Goal: Transaction & Acquisition: Purchase product/service

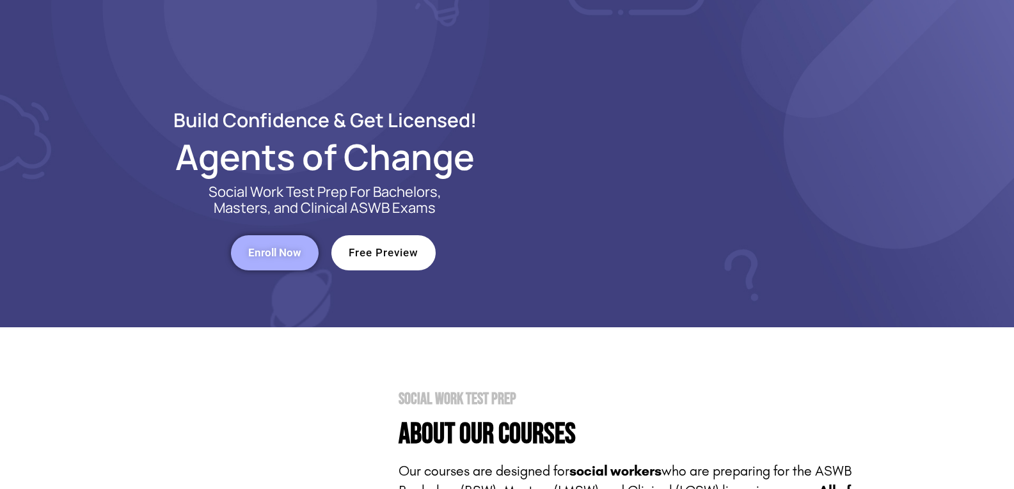
scroll to position [256, 0]
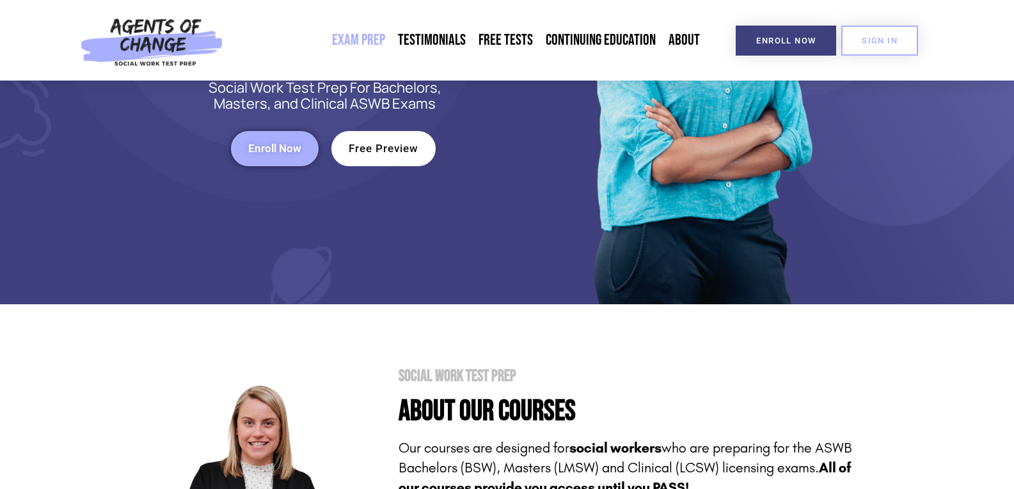
click at [291, 154] on span "Enroll Now" at bounding box center [274, 148] width 53 height 11
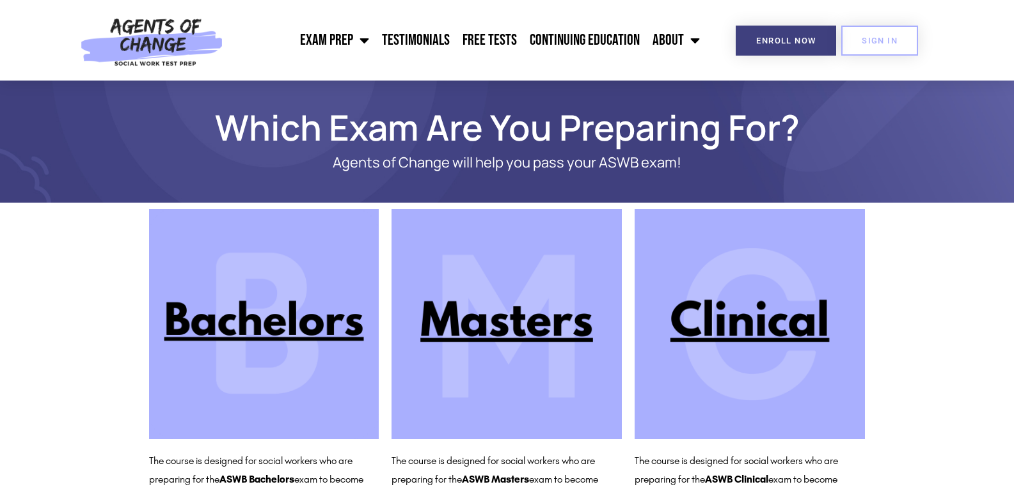
click at [807, 351] on img at bounding box center [750, 324] width 230 height 230
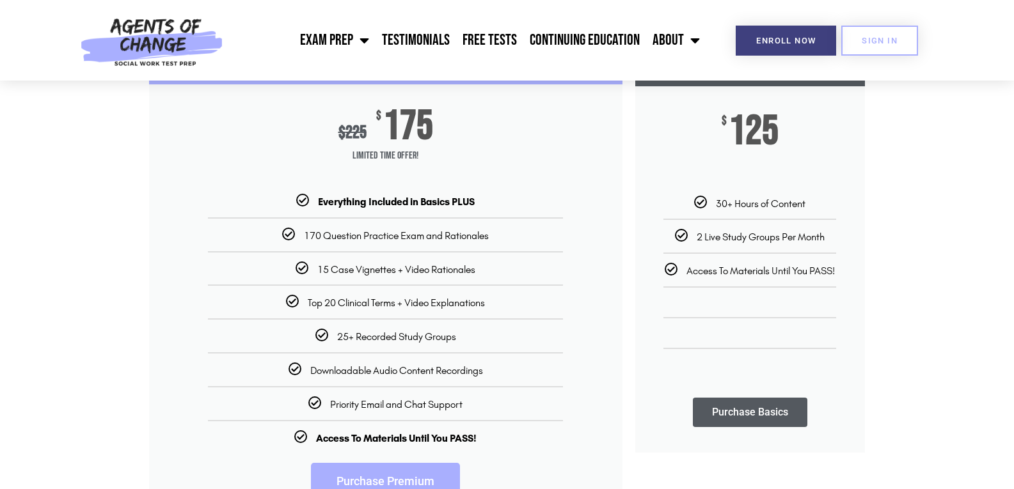
scroll to position [320, 0]
